Goal: Transaction & Acquisition: Purchase product/service

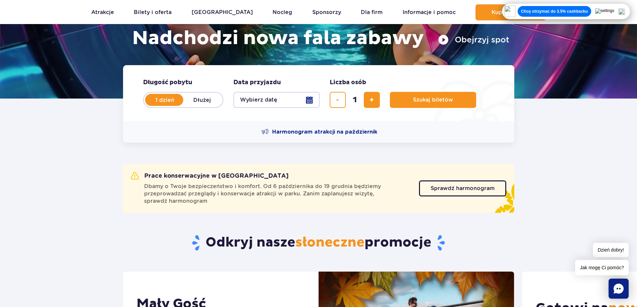
click at [276, 100] on button "Wybierz datę" at bounding box center [276, 100] width 86 height 16
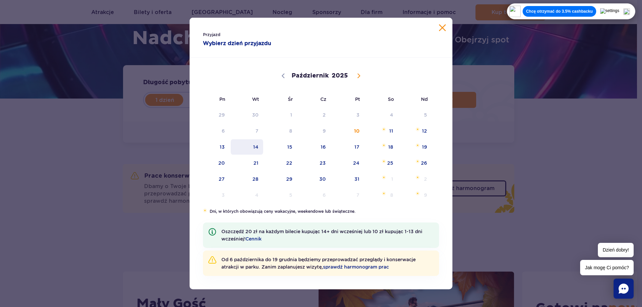
click at [255, 145] on span "14" at bounding box center [247, 146] width 34 height 15
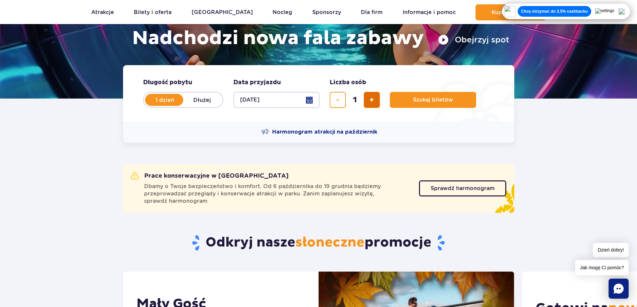
click at [371, 100] on span "dodaj bilet" at bounding box center [371, 100] width 4 height 0
type input "2"
click at [425, 98] on span "Szukaj biletów" at bounding box center [430, 100] width 40 height 6
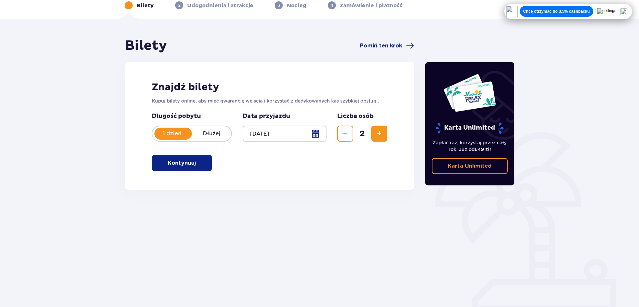
click at [196, 165] on span "button" at bounding box center [197, 163] width 8 height 8
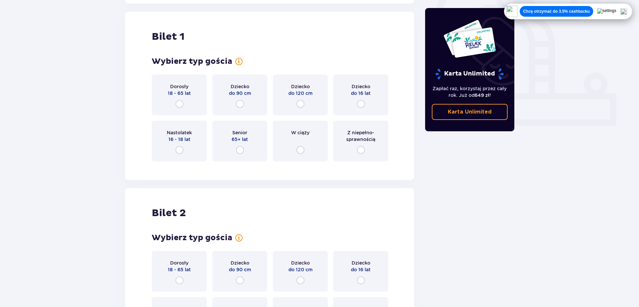
scroll to position [223, 0]
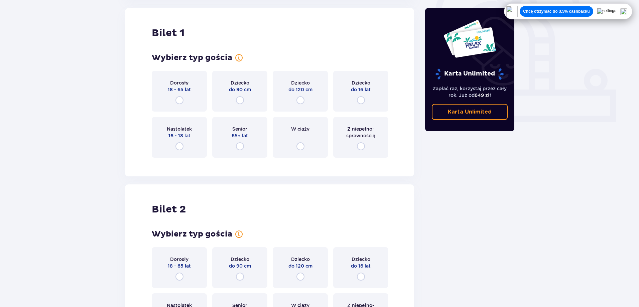
click at [183, 102] on input "radio" at bounding box center [180, 100] width 8 height 8
radio input "true"
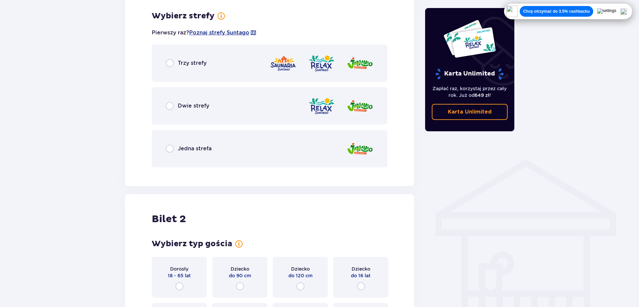
scroll to position [386, 0]
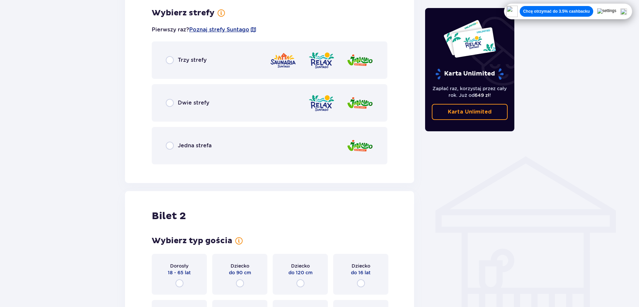
click at [172, 57] on input "radio" at bounding box center [170, 60] width 8 height 8
radio input "true"
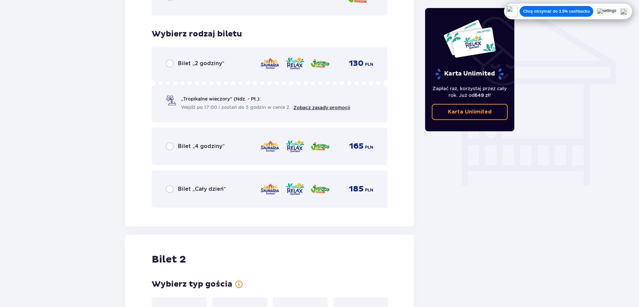
scroll to position [556, 0]
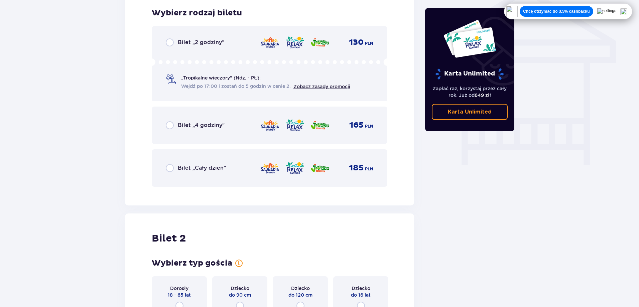
click at [195, 170] on span "Bilet „Cały dzień”" at bounding box center [202, 167] width 48 height 7
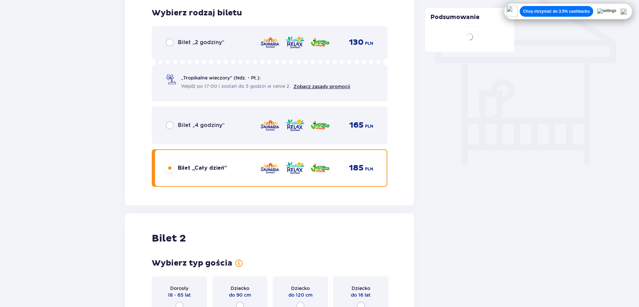
scroll to position [703, 0]
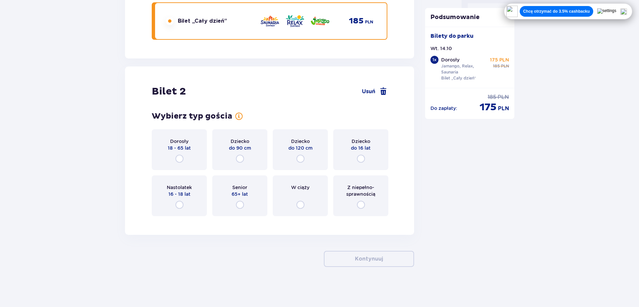
click at [177, 154] on div "Dorosły 18 - 65 lat" at bounding box center [179, 149] width 55 height 41
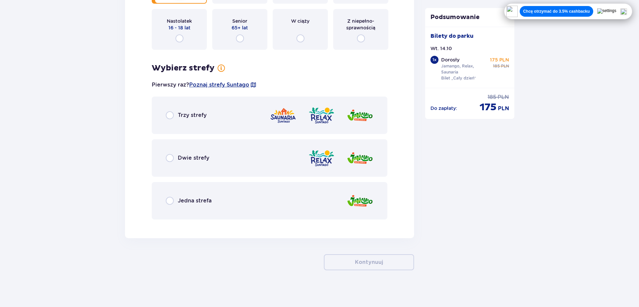
scroll to position [873, 0]
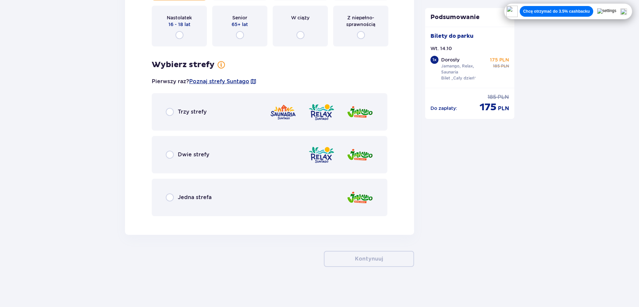
click at [191, 110] on span "Trzy strefy" at bounding box center [192, 111] width 29 height 7
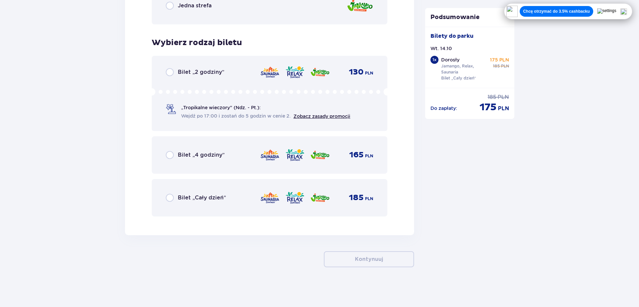
scroll to position [1065, 0]
click at [179, 198] on span "Bilet „Cały dzień”" at bounding box center [202, 197] width 48 height 7
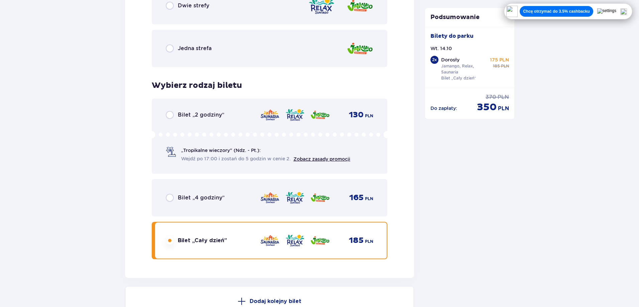
scroll to position [1134, 0]
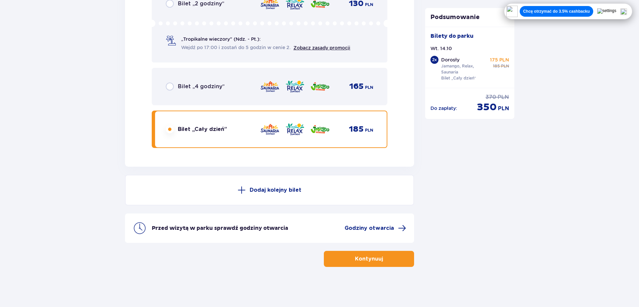
click at [349, 256] on button "Kontynuuj" at bounding box center [369, 259] width 90 height 16
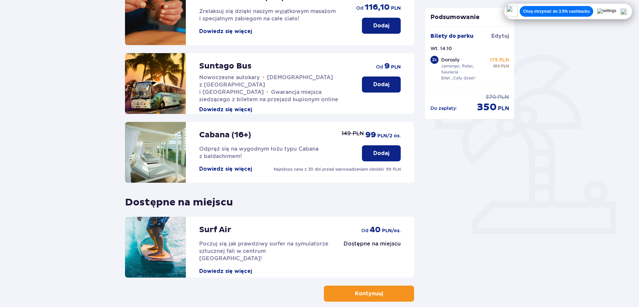
scroll to position [146, 0]
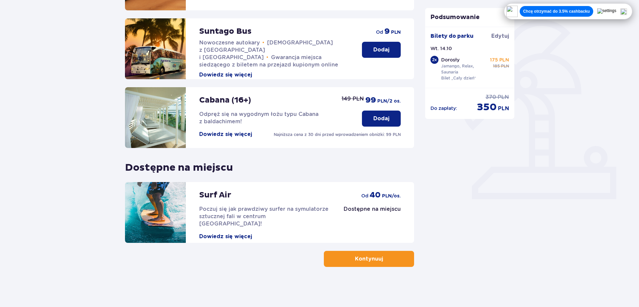
click at [355, 262] on p "Kontynuuj" at bounding box center [369, 258] width 28 height 7
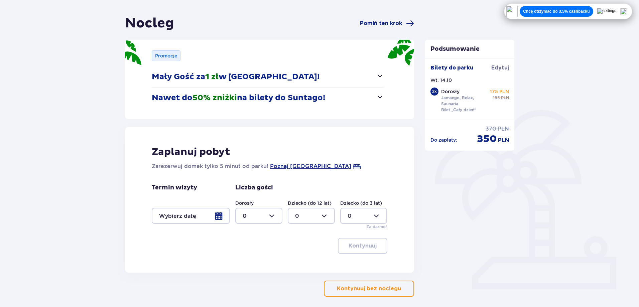
scroll to position [86, 0]
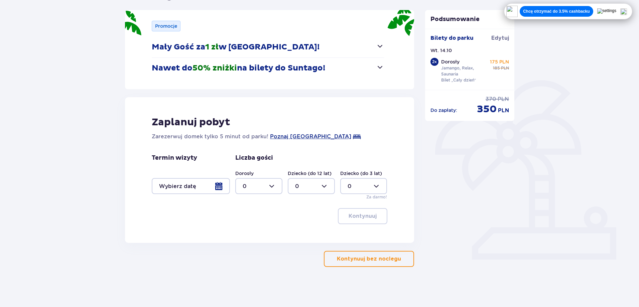
click at [211, 190] on div at bounding box center [191, 186] width 78 height 16
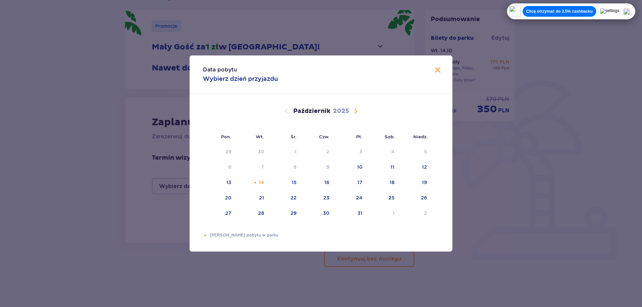
click at [435, 69] on span "Zamknij" at bounding box center [438, 70] width 8 height 8
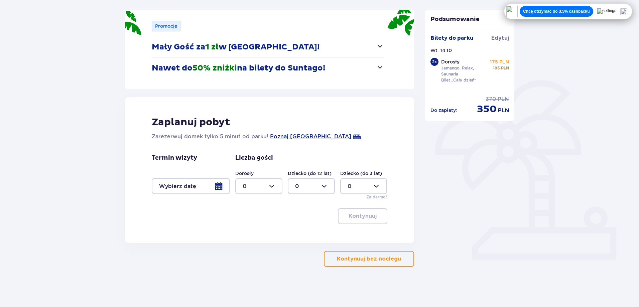
click at [356, 258] on p "Kontynuuj bez noclegu" at bounding box center [369, 258] width 64 height 7
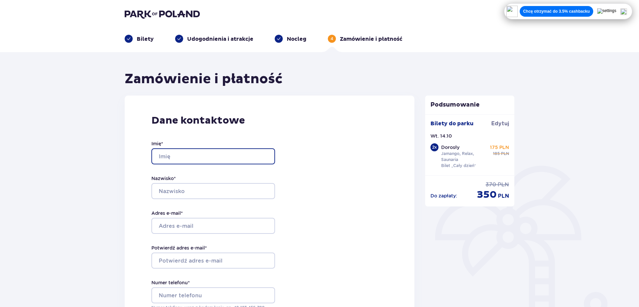
click at [213, 154] on input "Imię *" at bounding box center [213, 156] width 124 height 16
type input "Konrad"
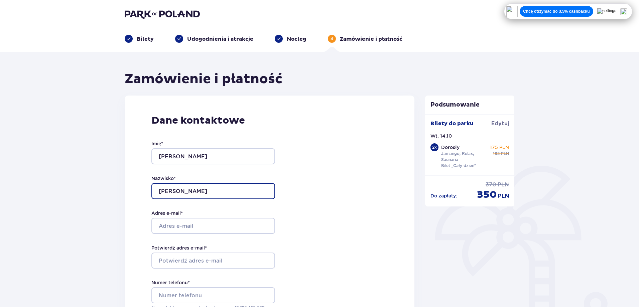
type input "Janikowski"
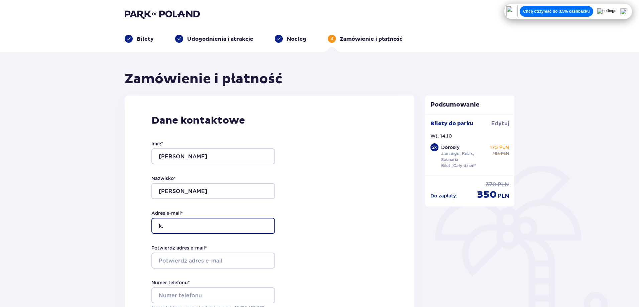
type input "k"
type input "konrad.janikowski12@gmail.com"
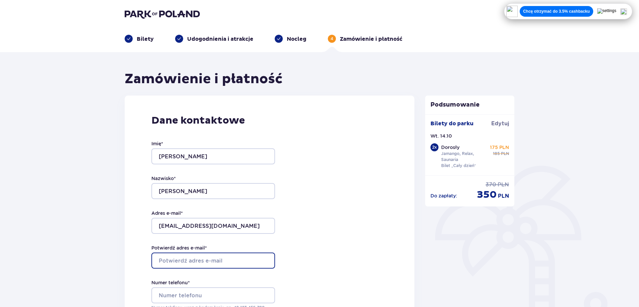
paste input "konrad.janikowski12@gmail.com"
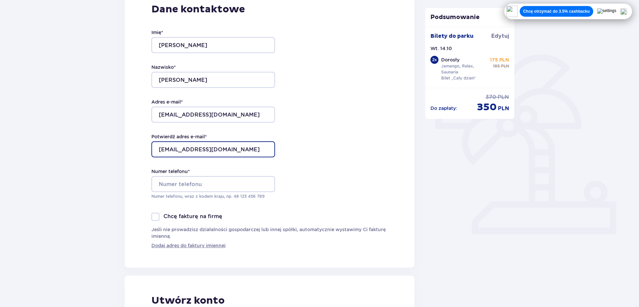
type input "konrad.janikowski12@gmail.com"
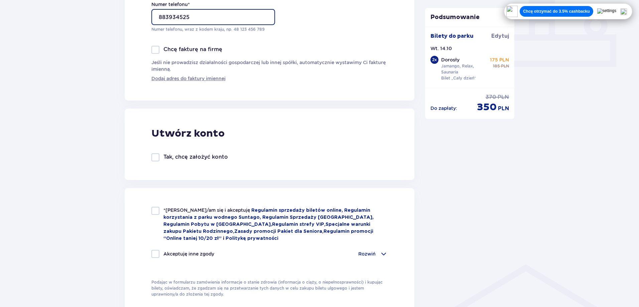
scroll to position [334, 0]
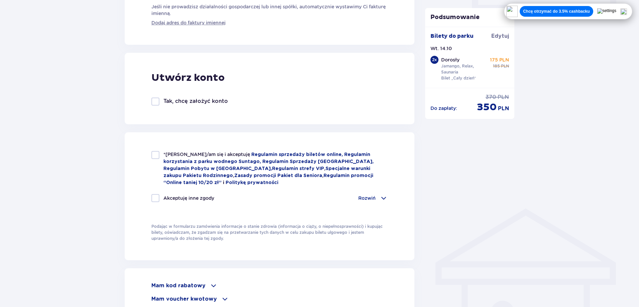
type input "883934525"
click at [157, 157] on div at bounding box center [155, 155] width 8 height 8
checkbox input "true"
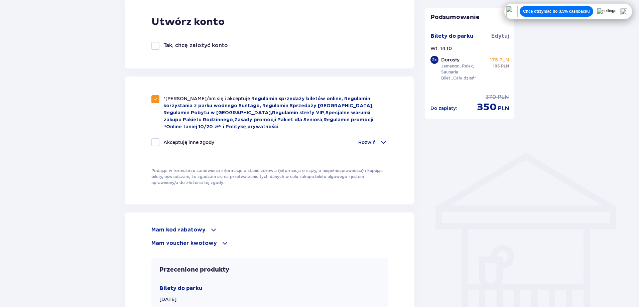
click at [386, 141] on span at bounding box center [384, 142] width 8 height 8
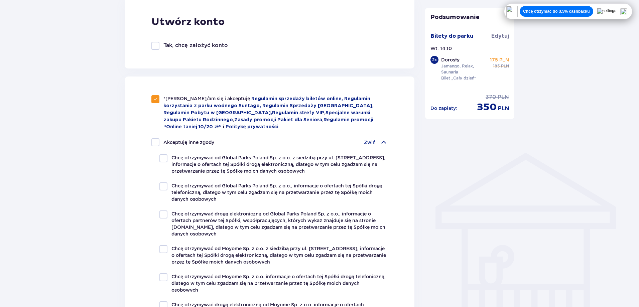
click at [386, 141] on span at bounding box center [384, 142] width 8 height 8
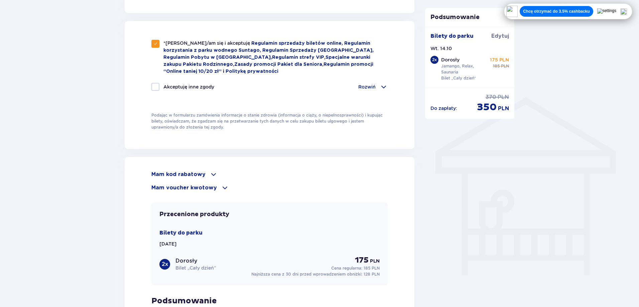
scroll to position [501, 0]
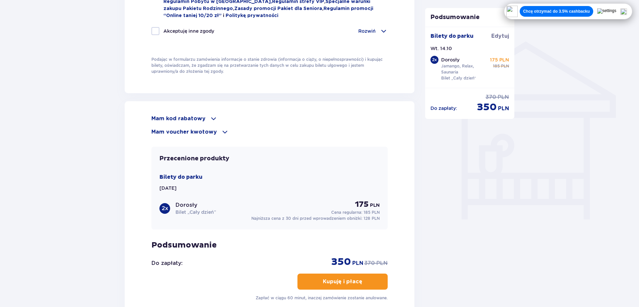
click at [200, 117] on p "Mam kod rabatowy" at bounding box center [178, 118] width 54 height 7
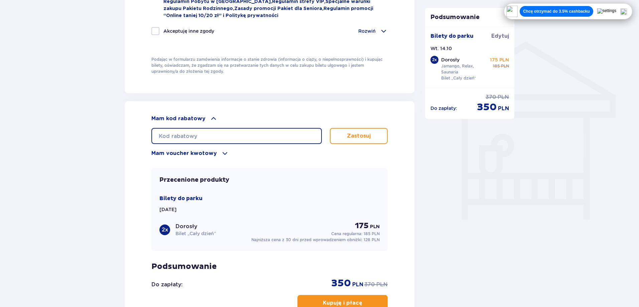
click at [203, 132] on input "text" at bounding box center [236, 136] width 170 height 16
type input "student30"
click at [353, 132] on p "Zastosuj" at bounding box center [359, 135] width 24 height 7
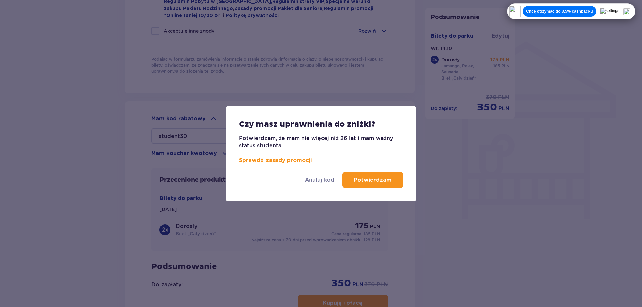
click at [366, 183] on p "Potwierdzam" at bounding box center [373, 180] width 38 height 7
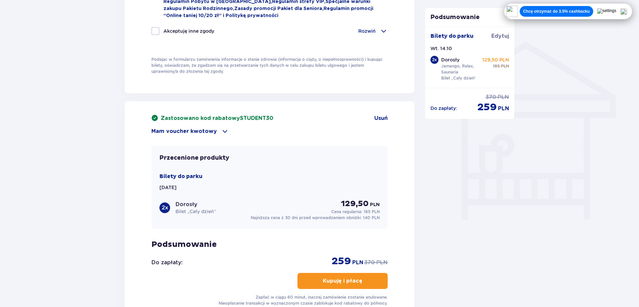
scroll to position [557, 0]
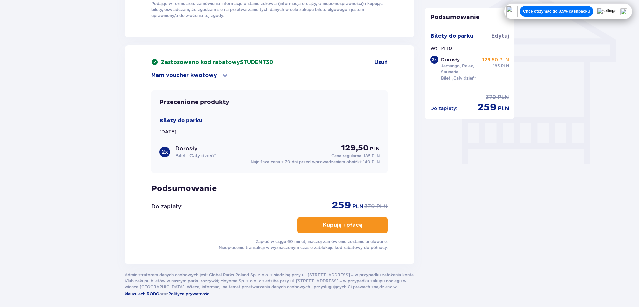
click at [327, 224] on p "Kupuję i płacę" at bounding box center [342, 225] width 39 height 7
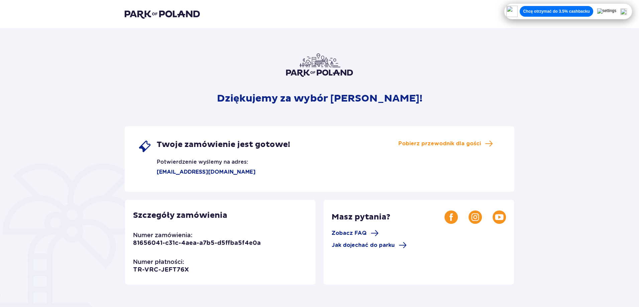
scroll to position [125, 0]
